Goal: Task Accomplishment & Management: Complete application form

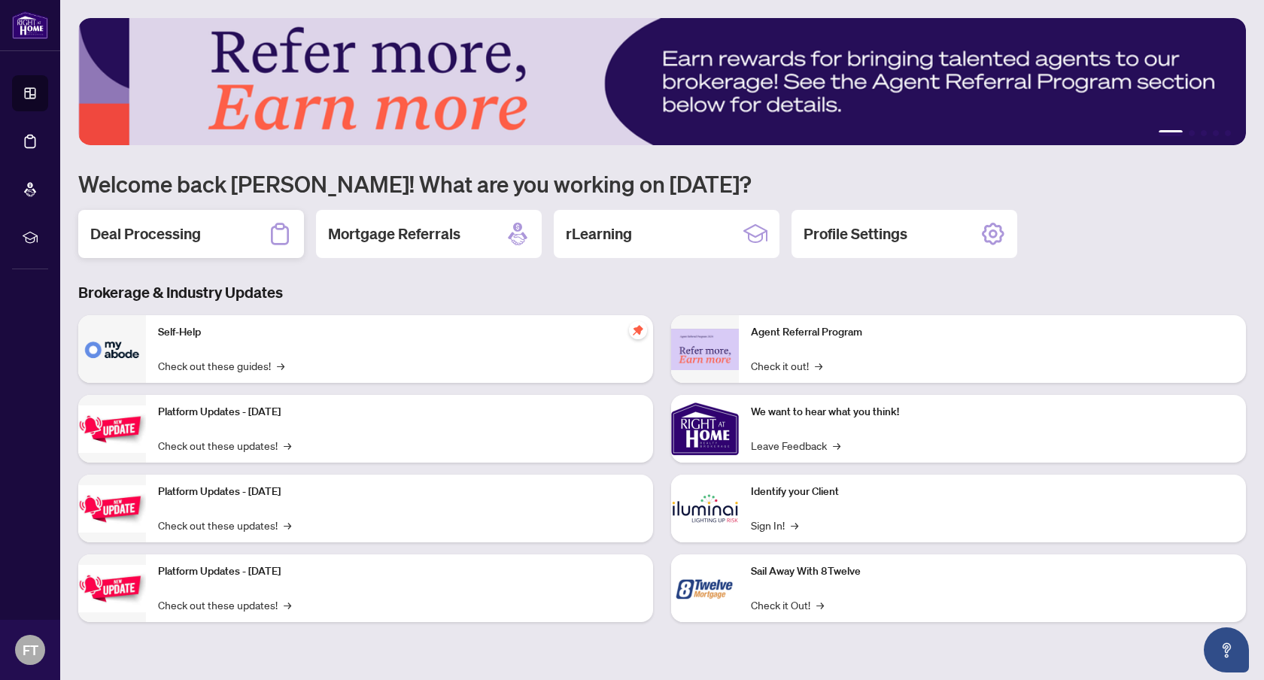
click at [151, 219] on div "Deal Processing" at bounding box center [191, 234] width 226 height 48
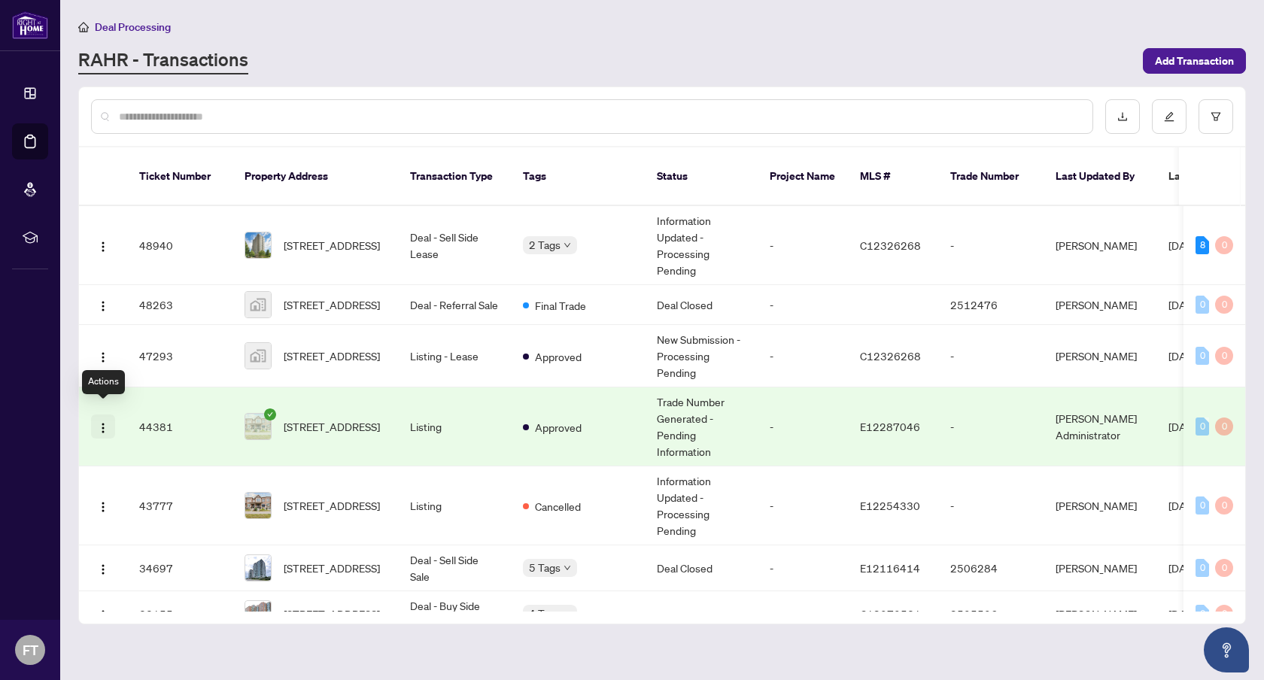
click at [102, 422] on img "button" at bounding box center [103, 428] width 12 height 12
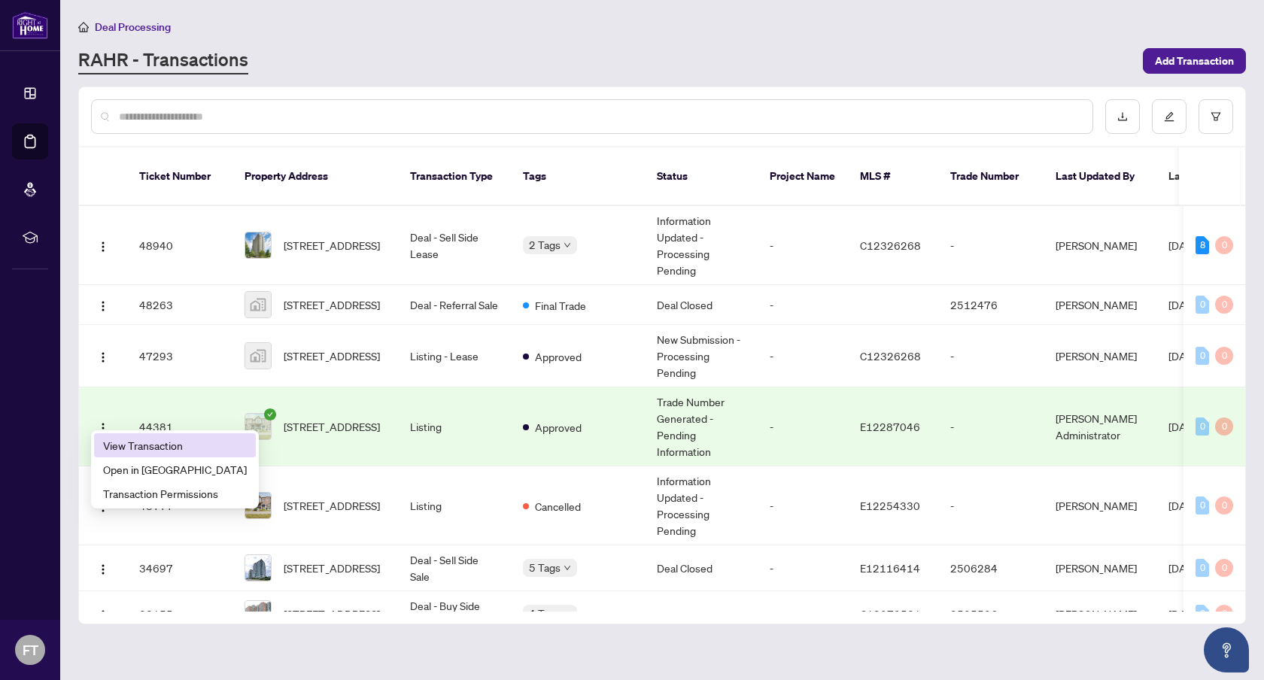
click at [172, 443] on span "View Transaction" at bounding box center [175, 445] width 144 height 17
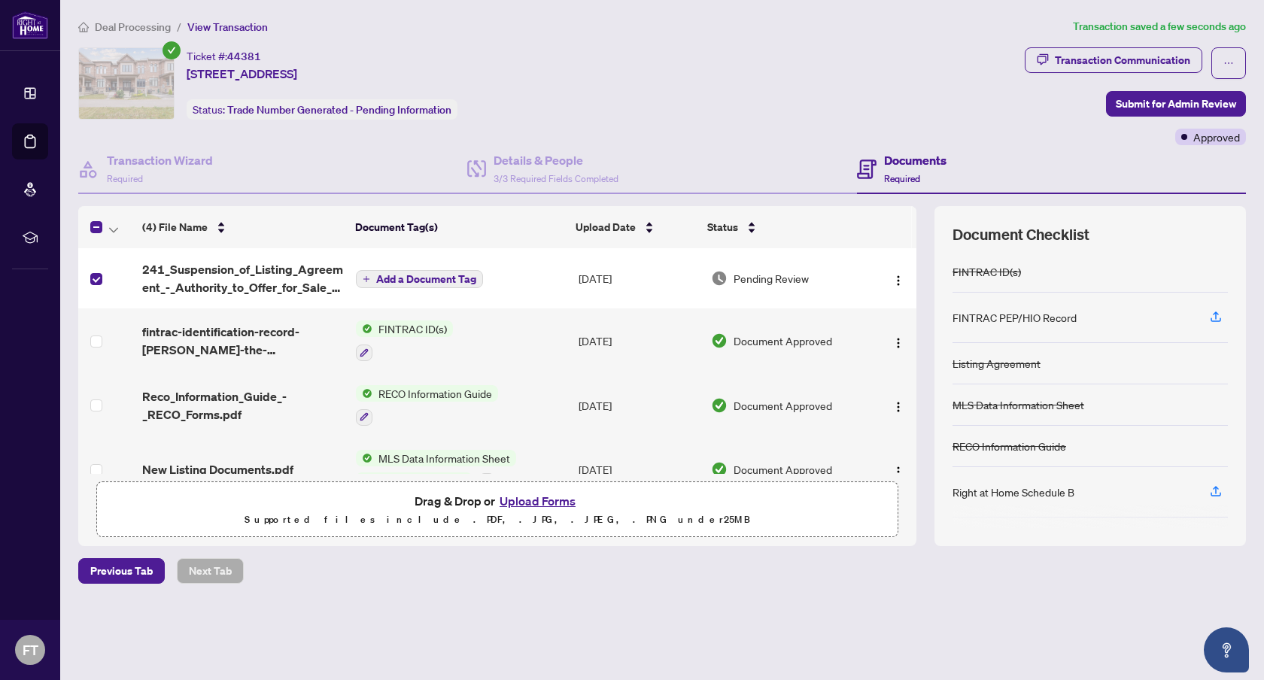
click at [418, 274] on span "Add a Document Tag" at bounding box center [426, 279] width 100 height 11
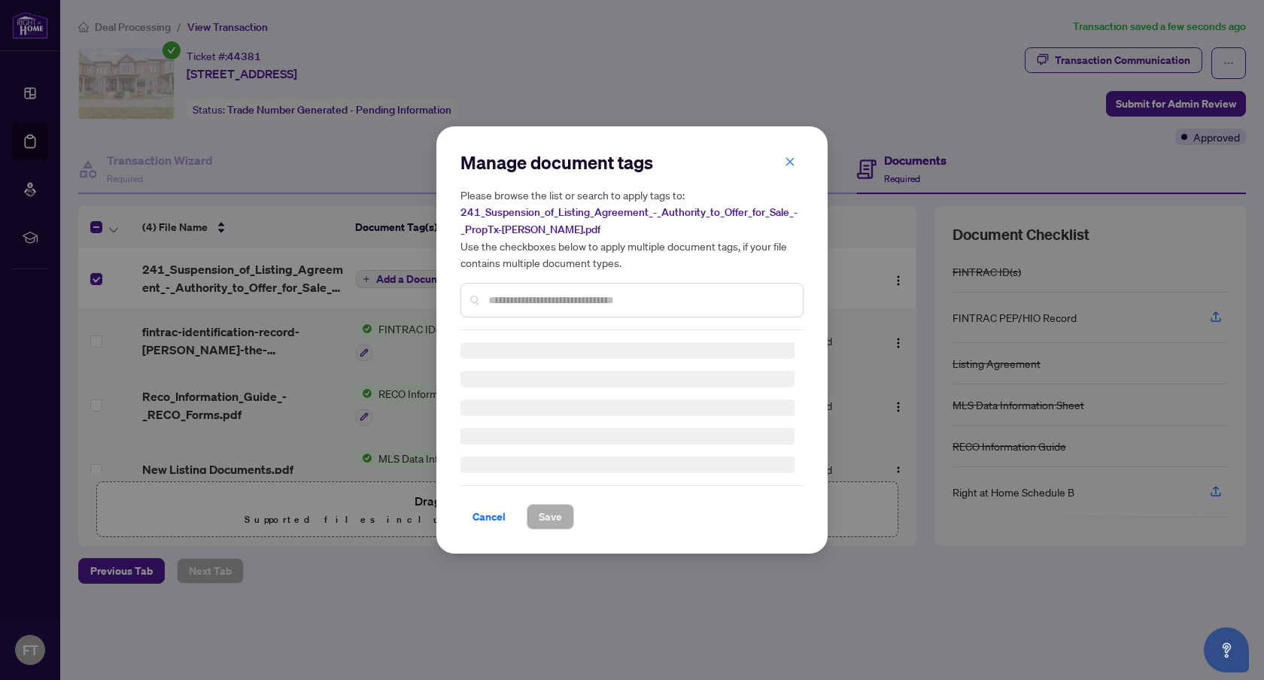
click at [517, 302] on div "Manage document tags Please browse the list or search to apply tags to: 241_Sus…" at bounding box center [632, 340] width 343 height 379
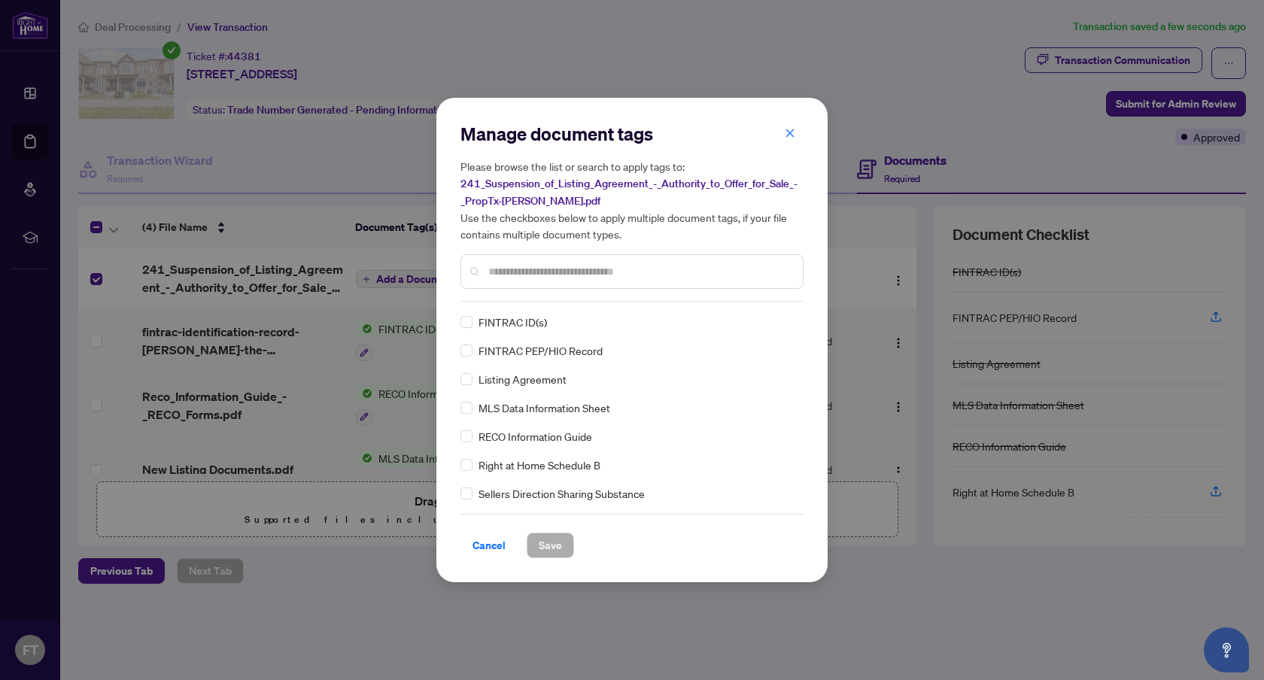
click at [519, 283] on div at bounding box center [632, 271] width 343 height 35
click at [519, 280] on div at bounding box center [632, 271] width 343 height 35
click at [519, 276] on input "text" at bounding box center [639, 271] width 303 height 17
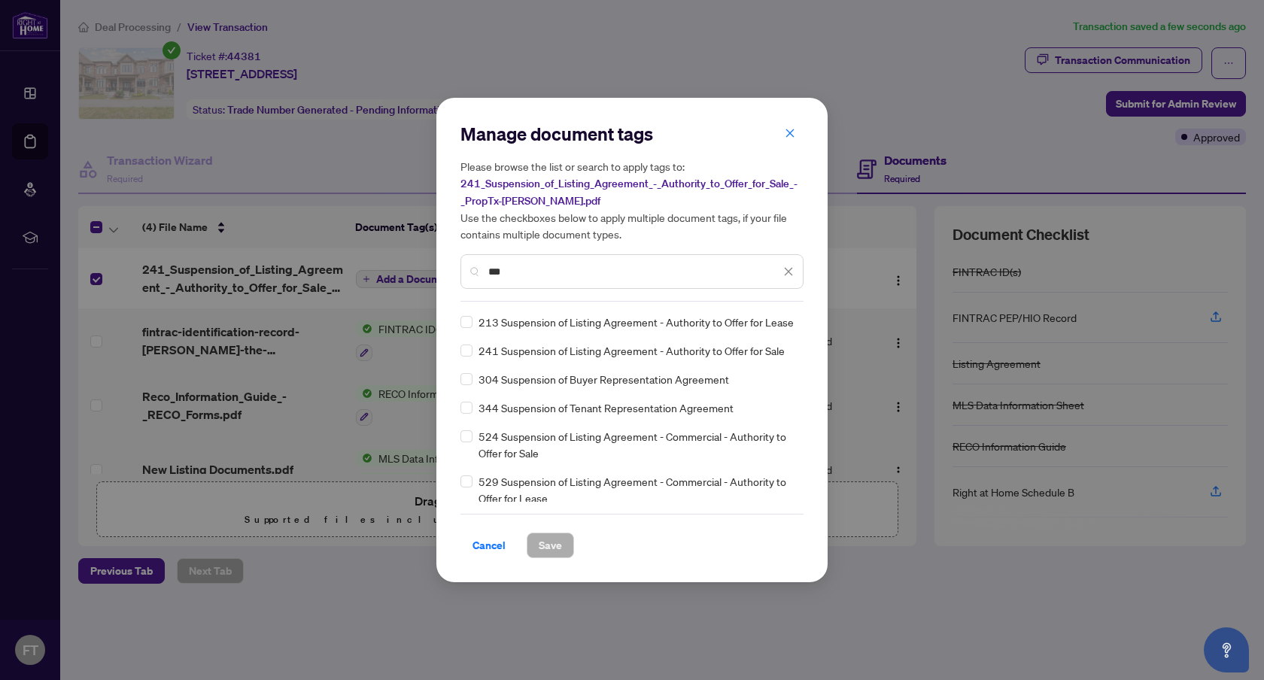
type input "***"
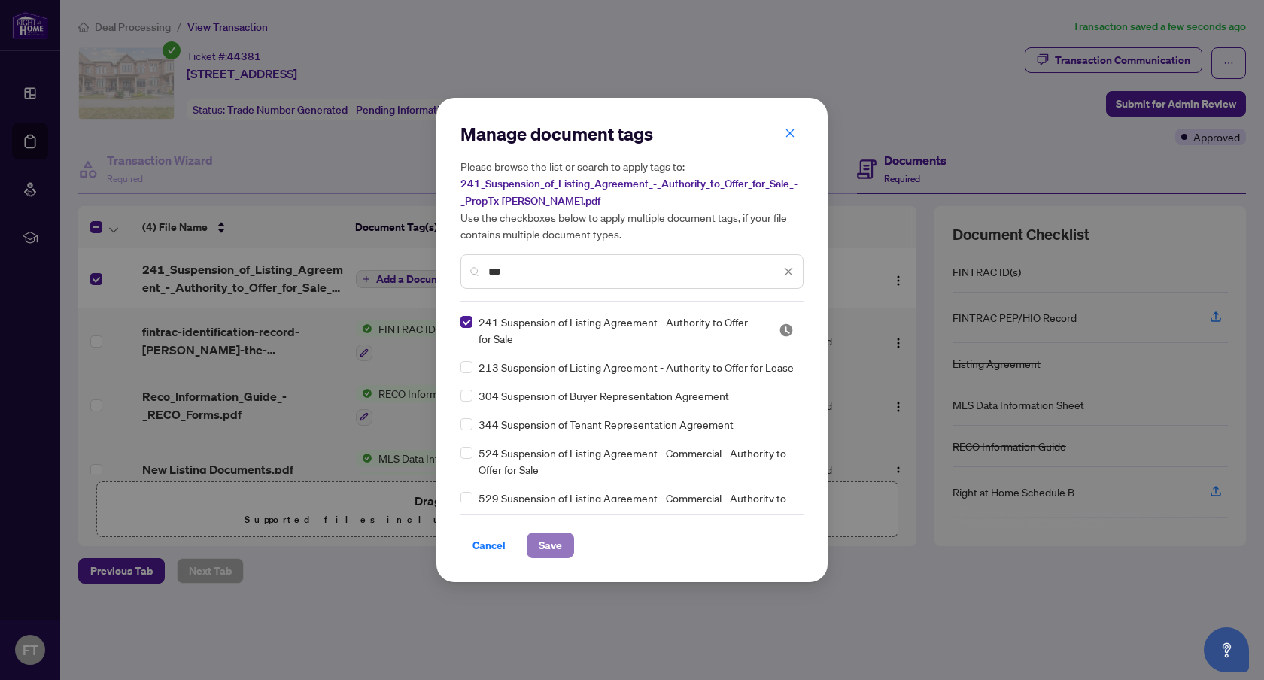
click at [559, 538] on span "Save" at bounding box center [550, 546] width 23 height 24
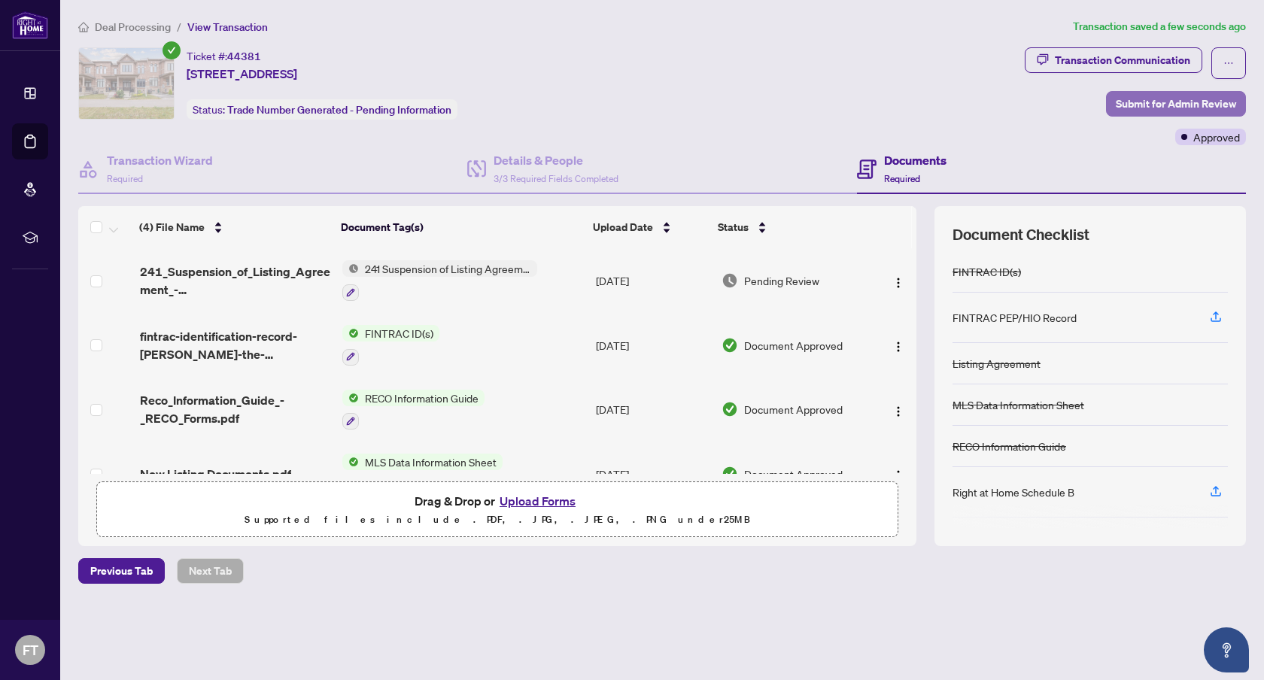
click at [1186, 100] on span "Submit for Admin Review" at bounding box center [1176, 104] width 120 height 24
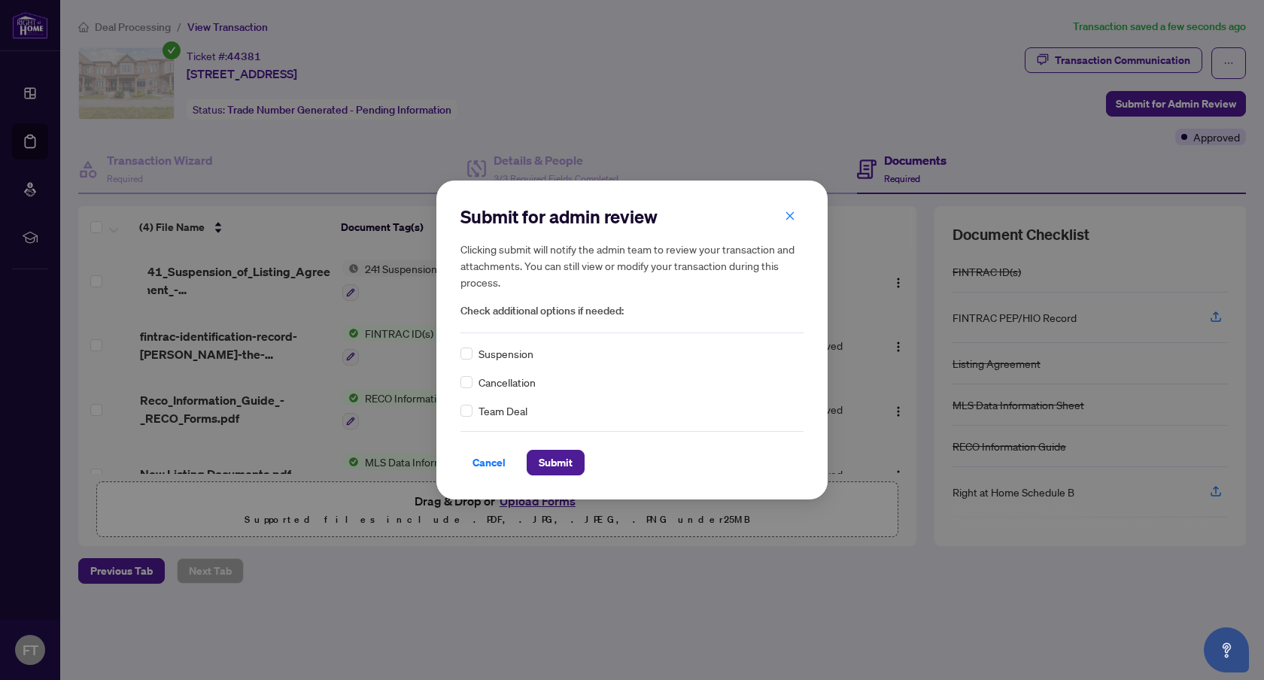
click at [459, 350] on div "Submit for admin review Clicking submit will notify the admin team to review yo…" at bounding box center [631, 340] width 391 height 318
click at [543, 461] on span "Submit" at bounding box center [556, 463] width 34 height 24
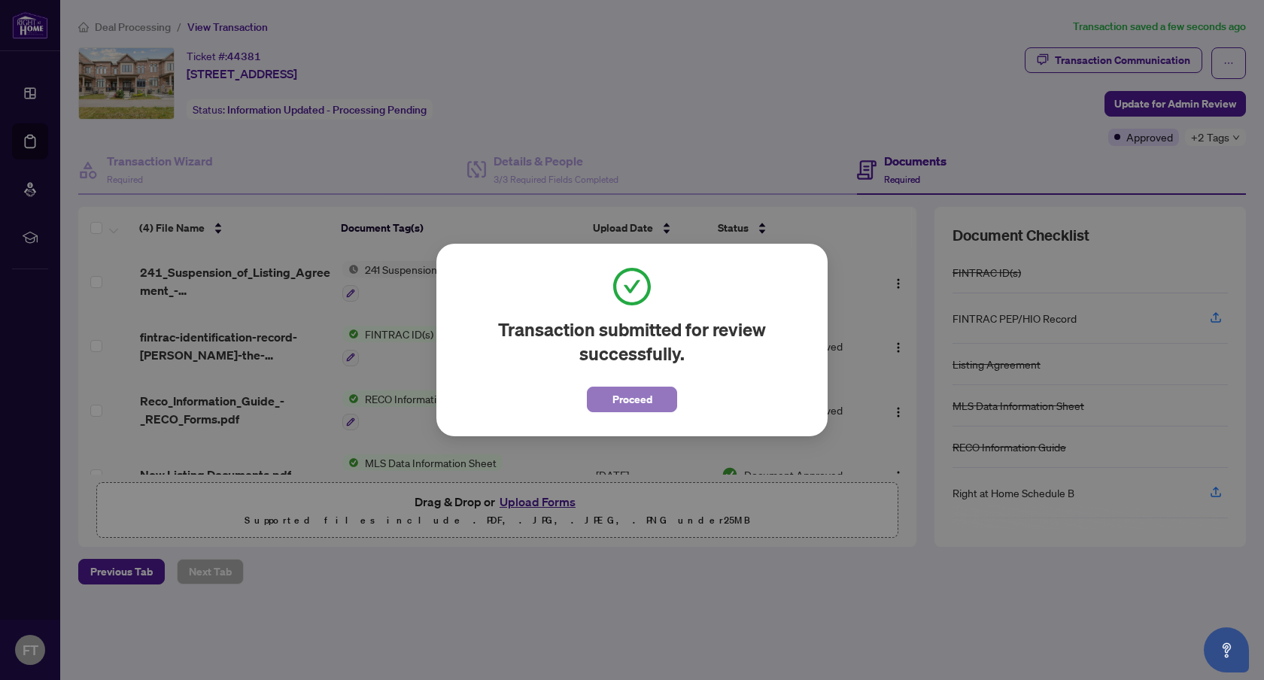
click at [650, 395] on span "Proceed" at bounding box center [633, 400] width 40 height 24
